Goal: Transaction & Acquisition: Book appointment/travel/reservation

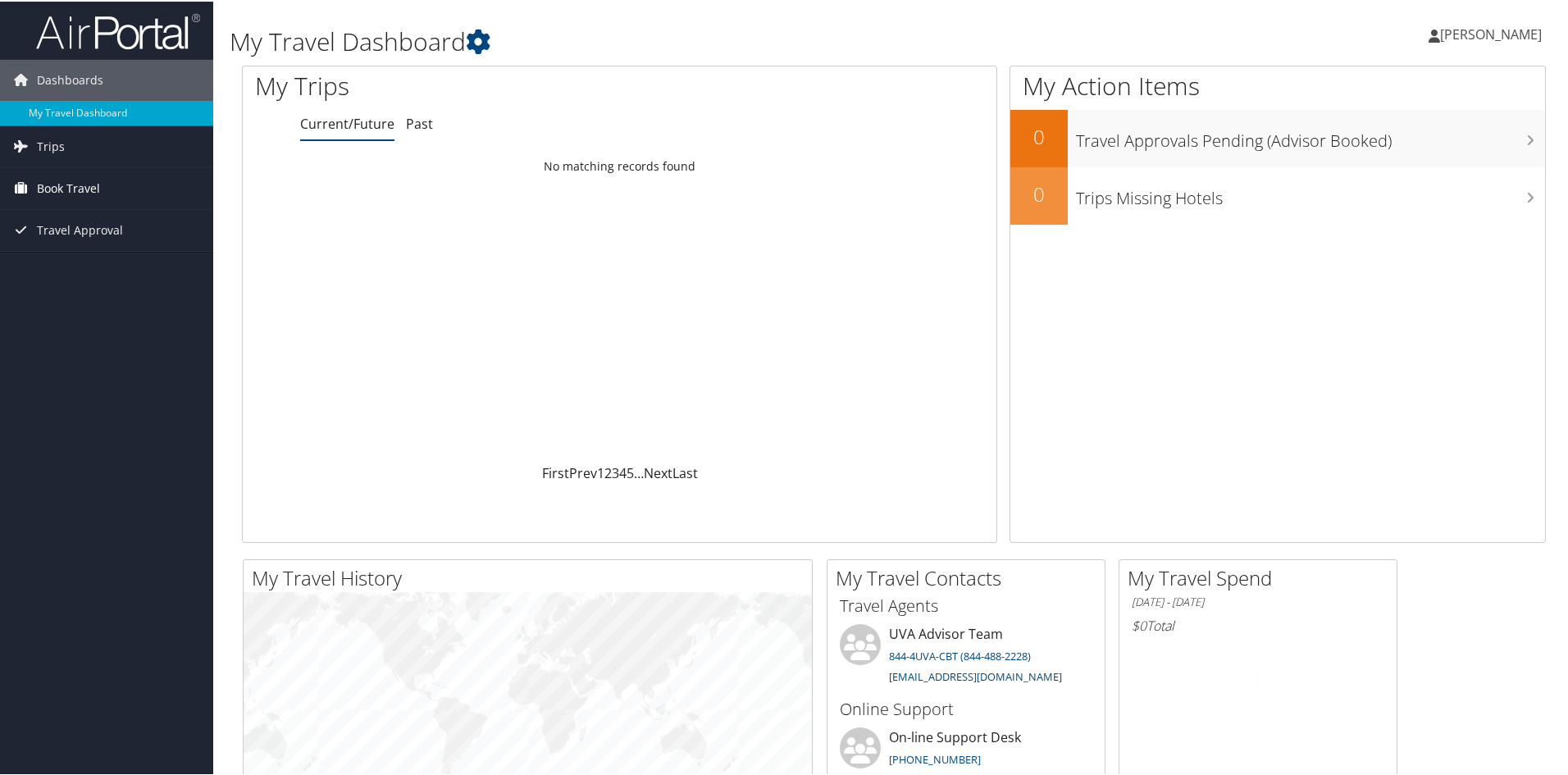
click at [97, 181] on span "Book Travel" at bounding box center [69, 187] width 63 height 41
click at [96, 266] on link "Book/Manage Online Trips" at bounding box center [107, 269] width 213 height 25
